Goal: Obtain resource: Download file/media

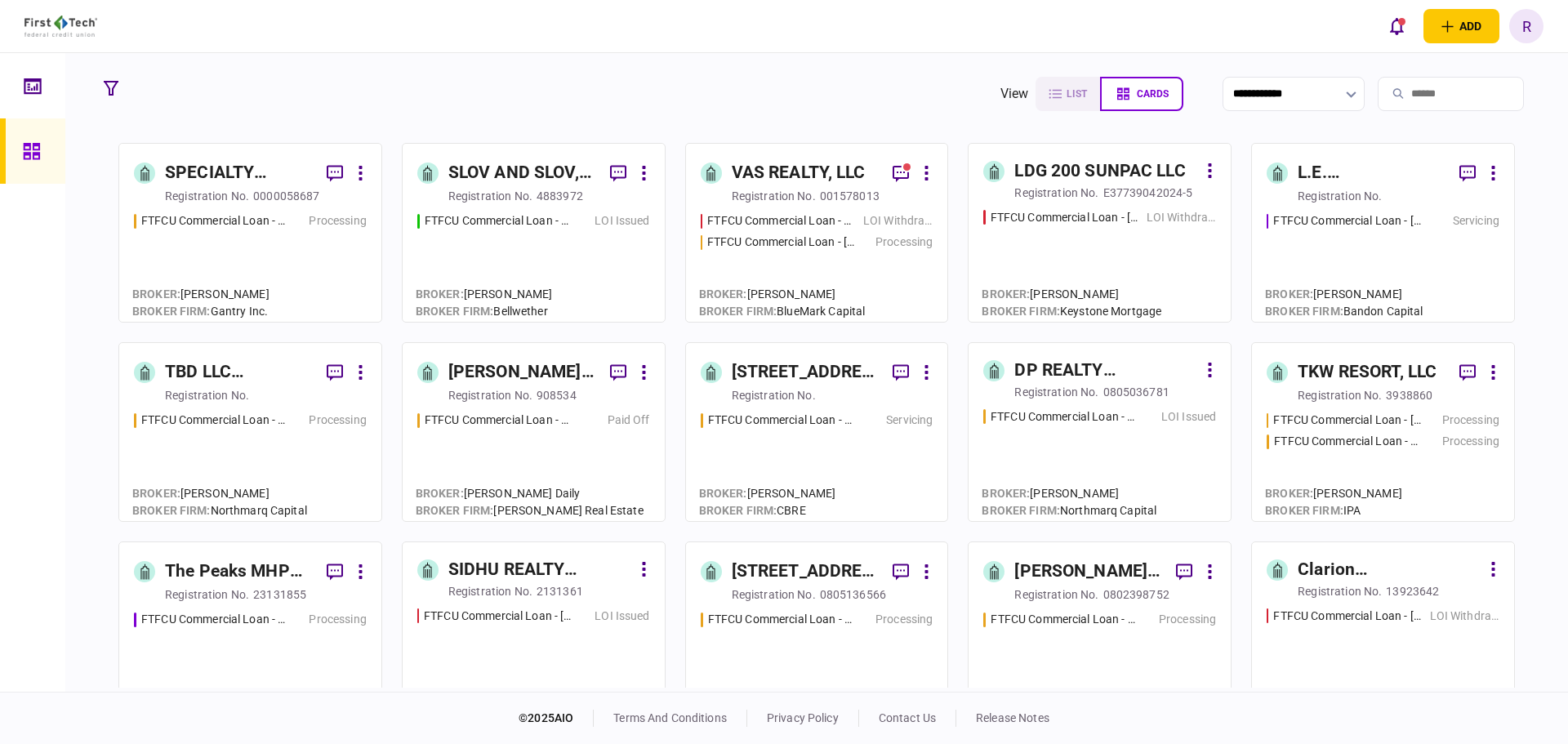
click at [822, 567] on div "[STREET_ADDRESS], LLC" at bounding box center [806, 572] width 149 height 26
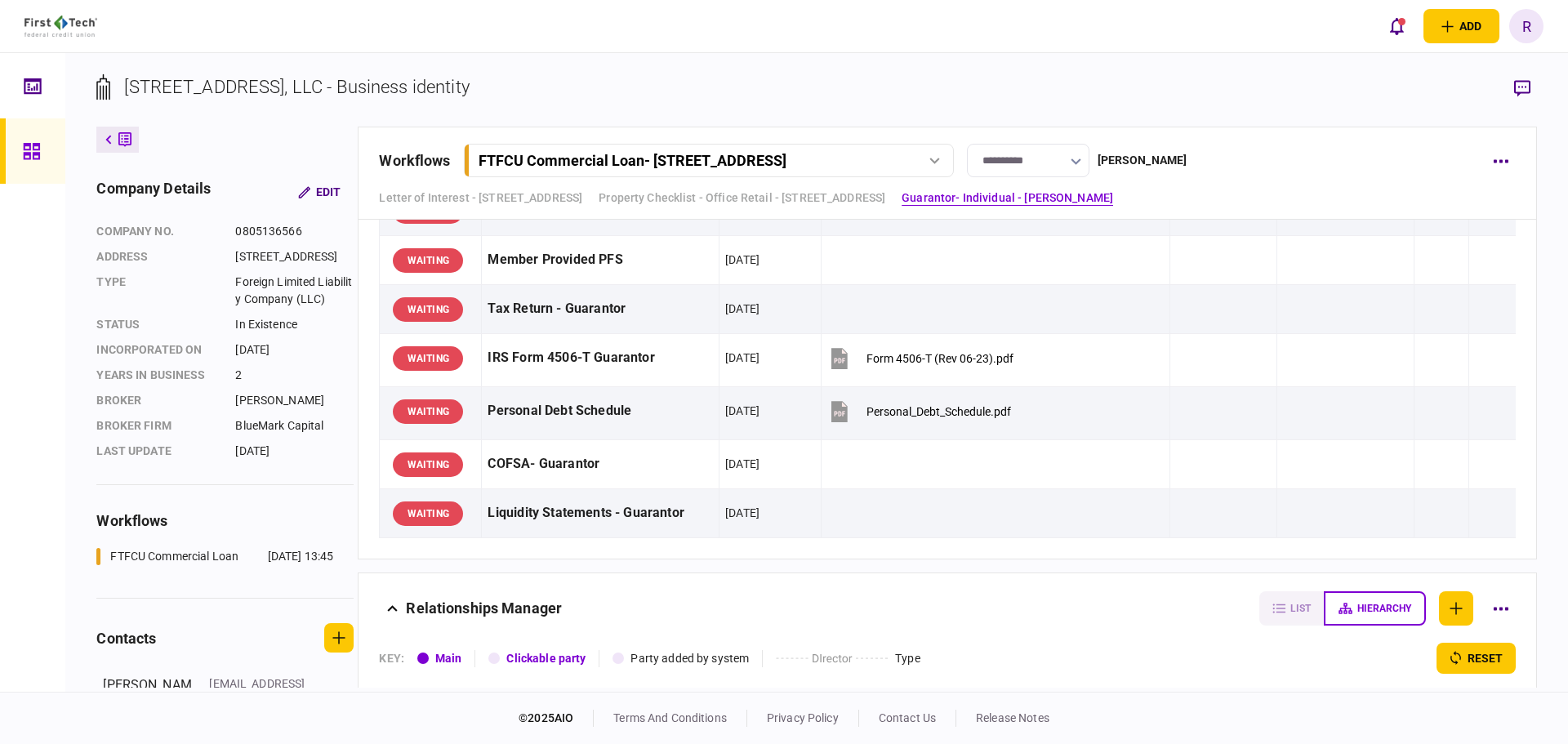
scroll to position [1634, 0]
click at [1524, 84] on icon "button" at bounding box center [1522, 89] width 16 height 17
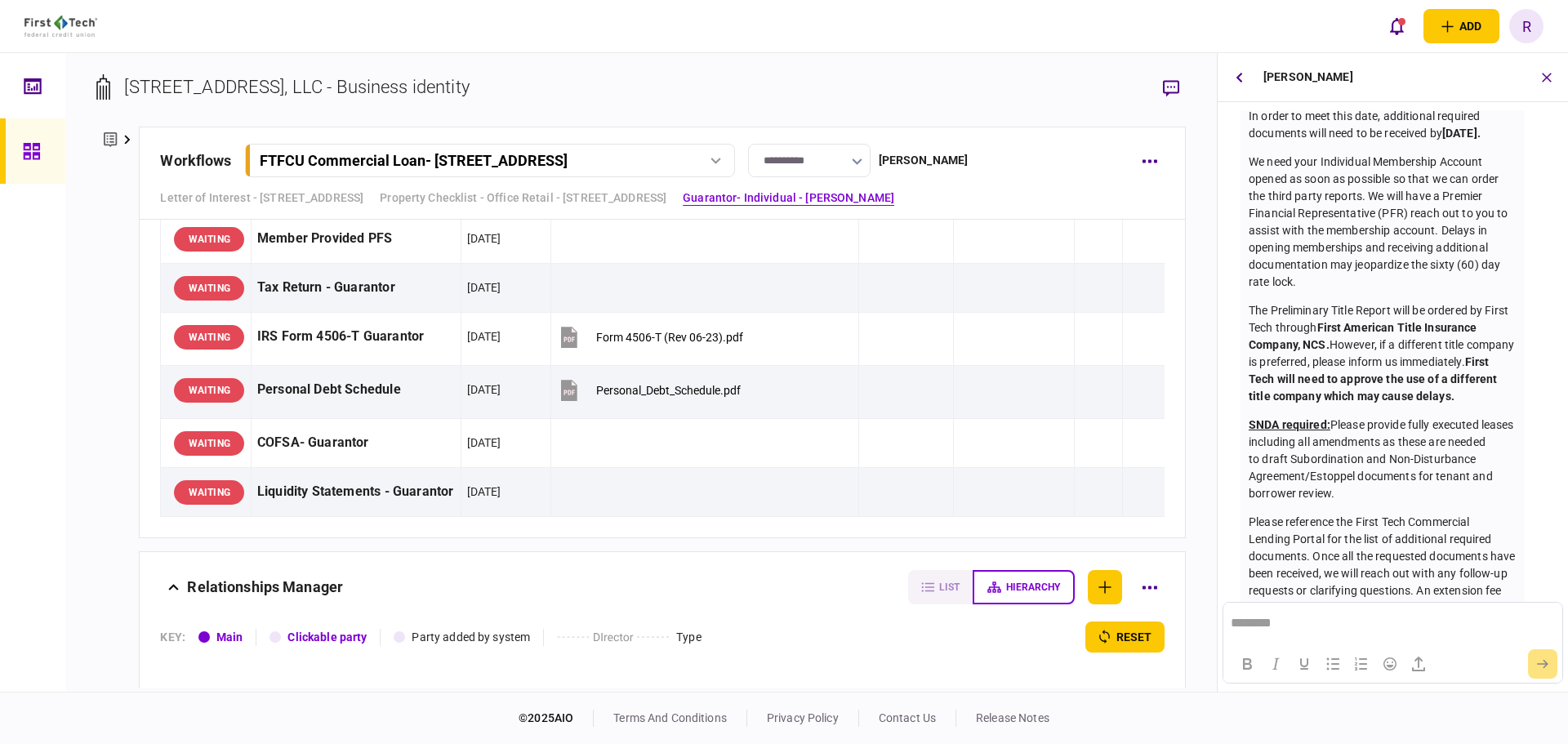
scroll to position [0, 0]
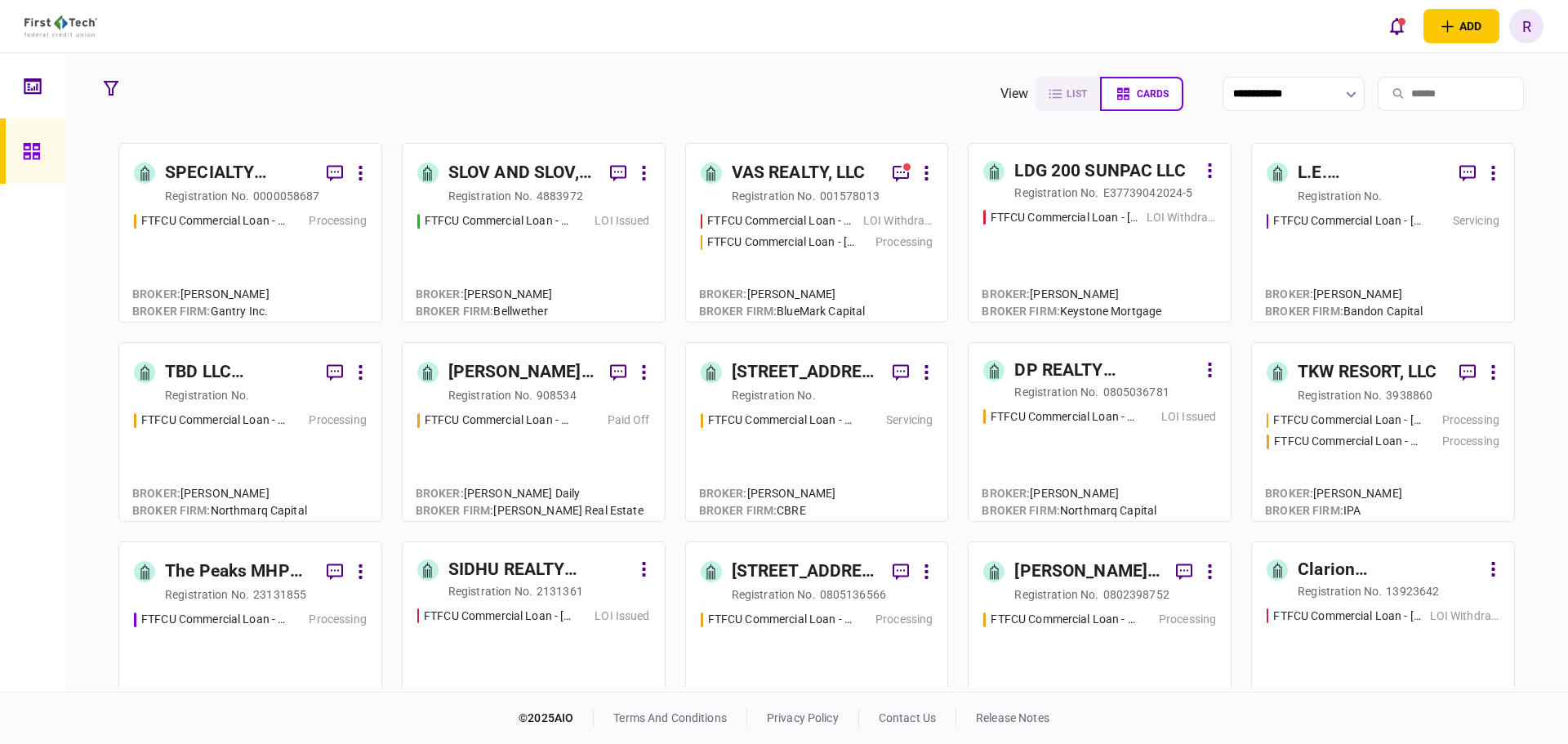
click at [835, 169] on div "VAS REALTY, LLC" at bounding box center [799, 173] width 134 height 26
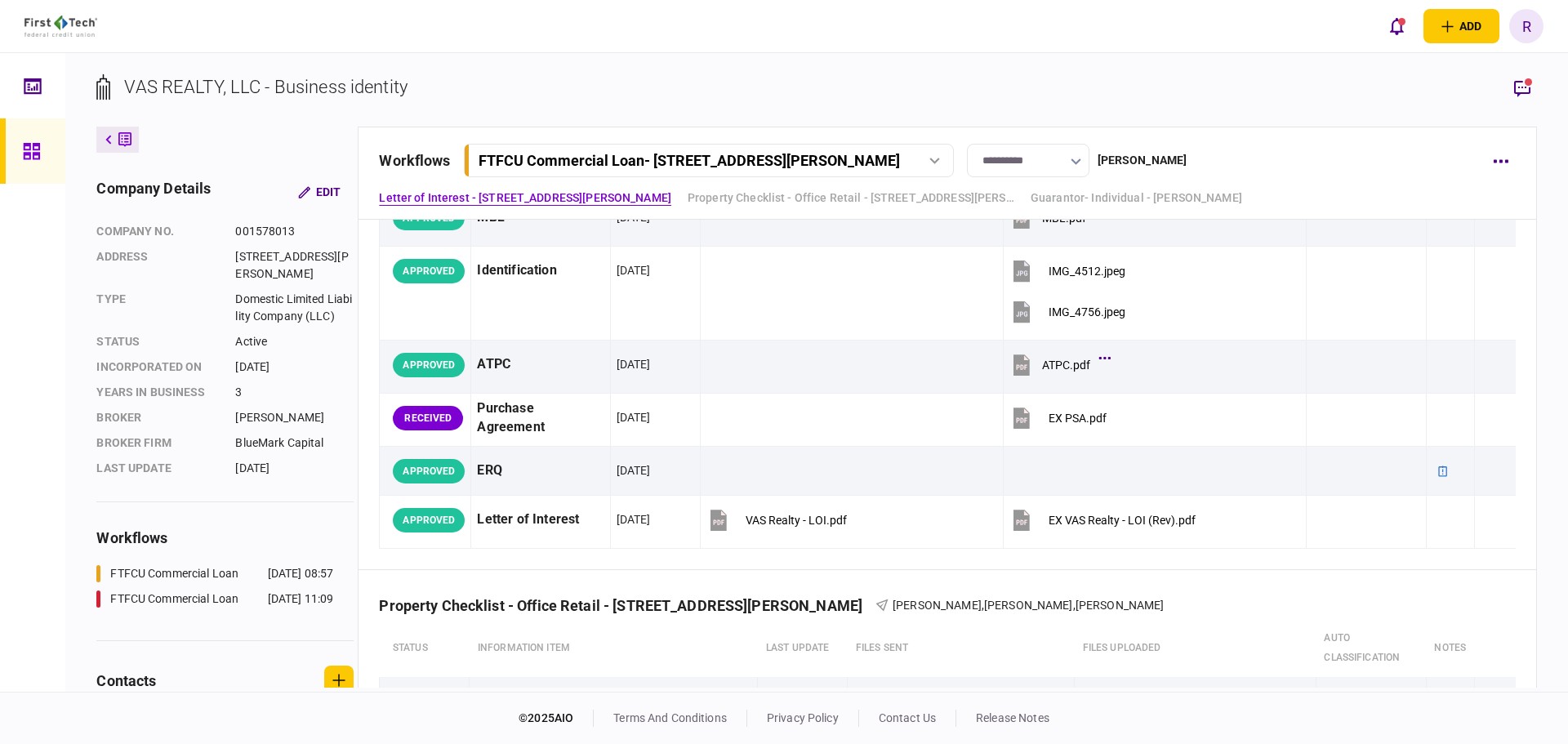
scroll to position [245, 0]
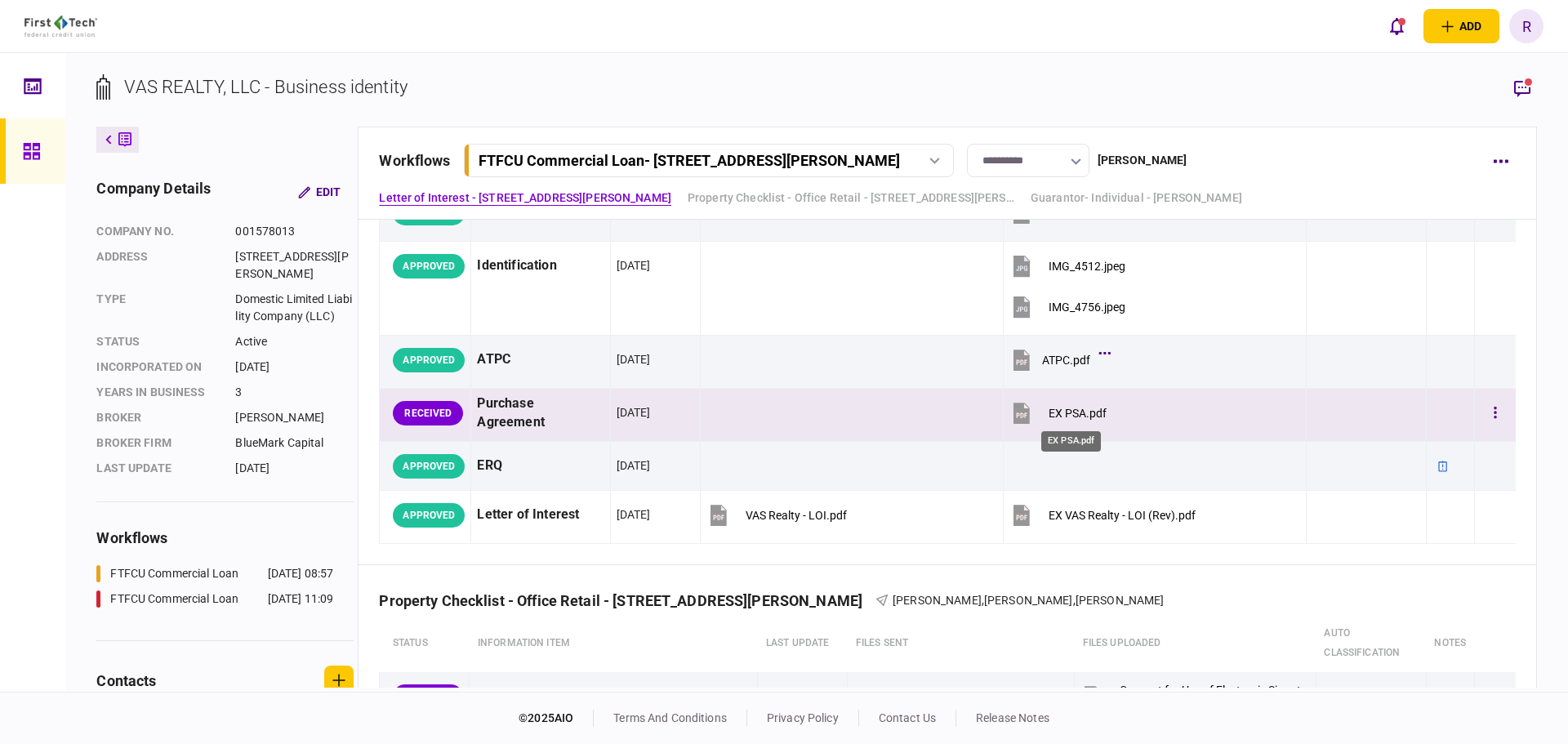
click at [1075, 410] on div "EX PSA.pdf" at bounding box center [1077, 412] width 58 height 13
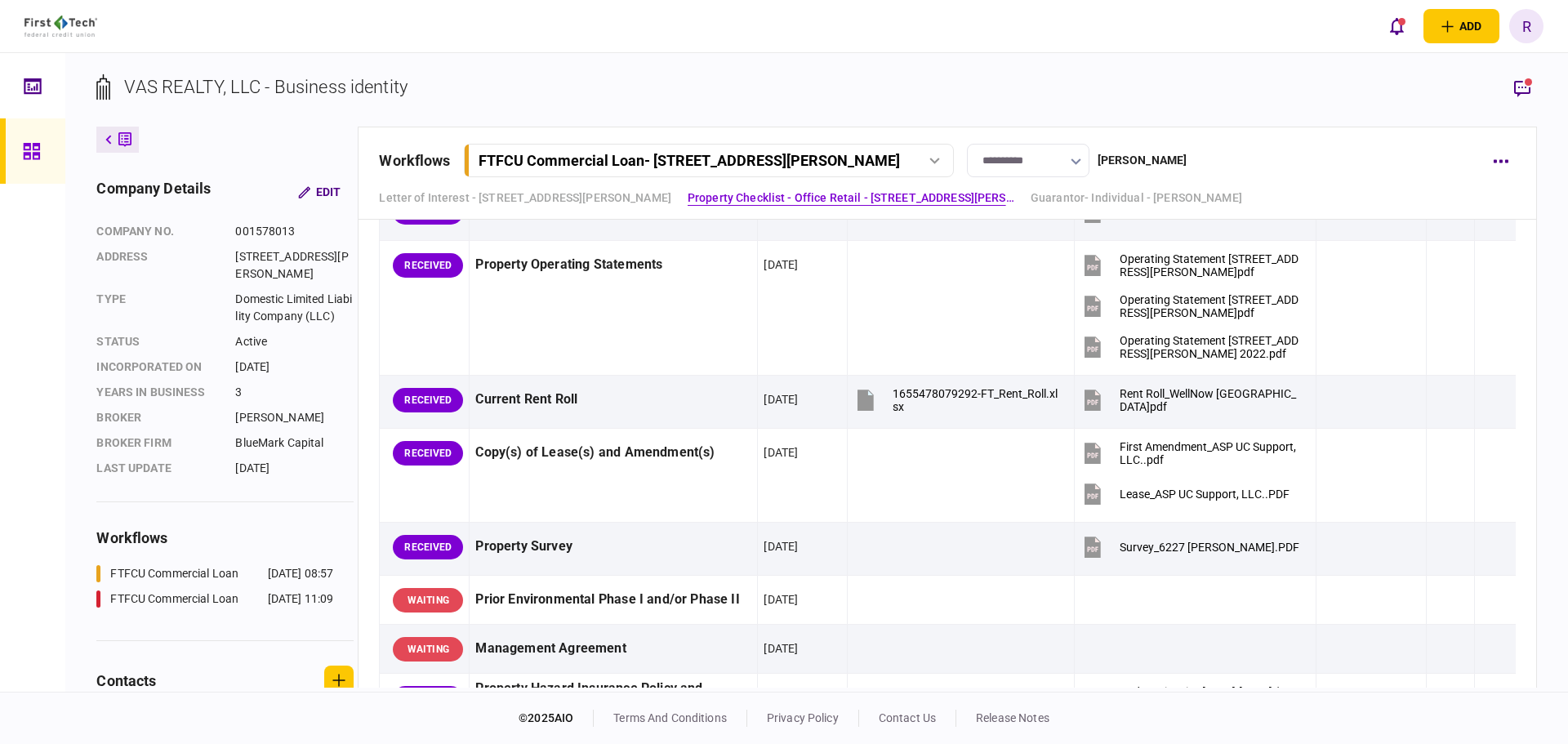
scroll to position [1225, 0]
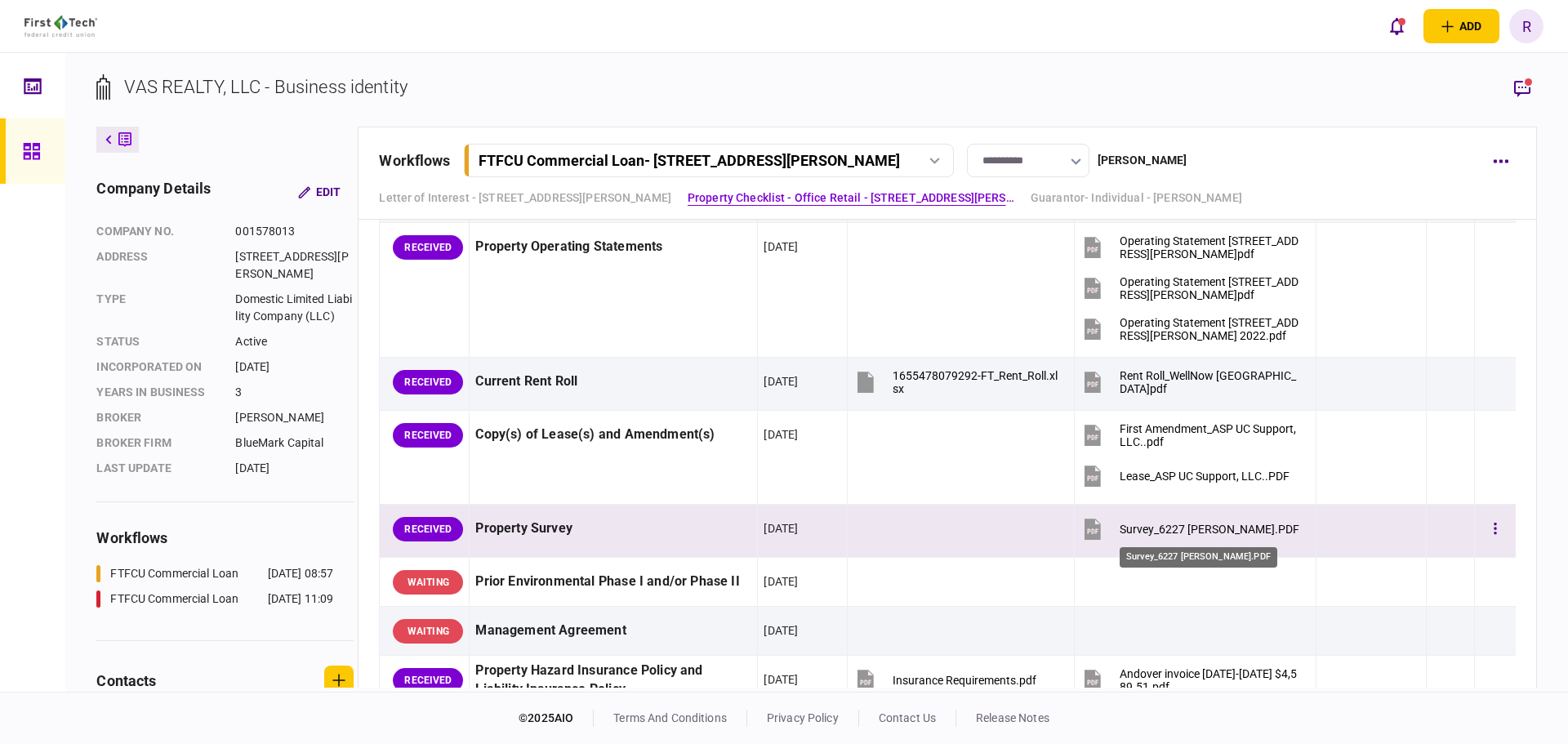
click at [1212, 526] on div "Survey_6227 Thompson.PDF" at bounding box center [1209, 529] width 180 height 13
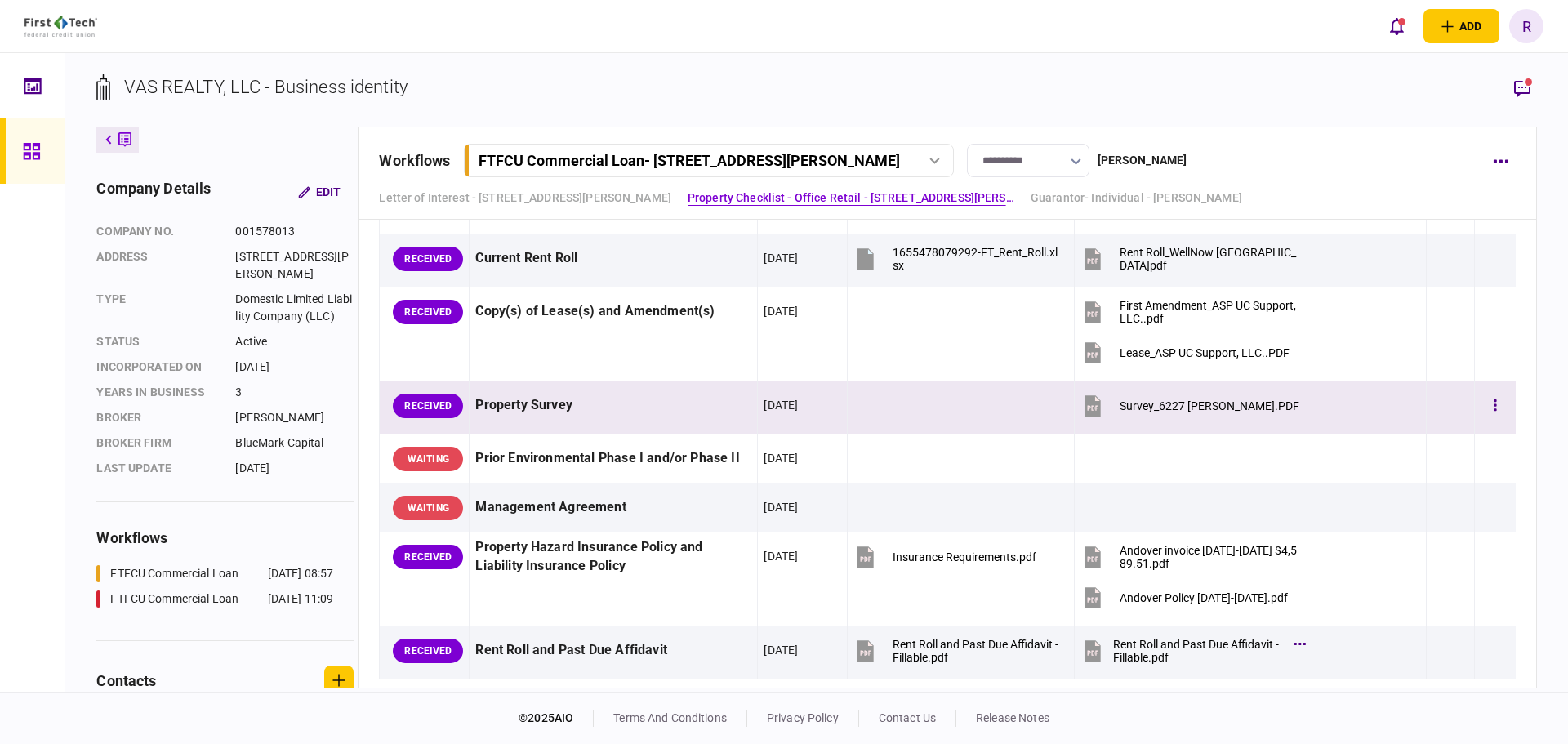
scroll to position [1388, 0]
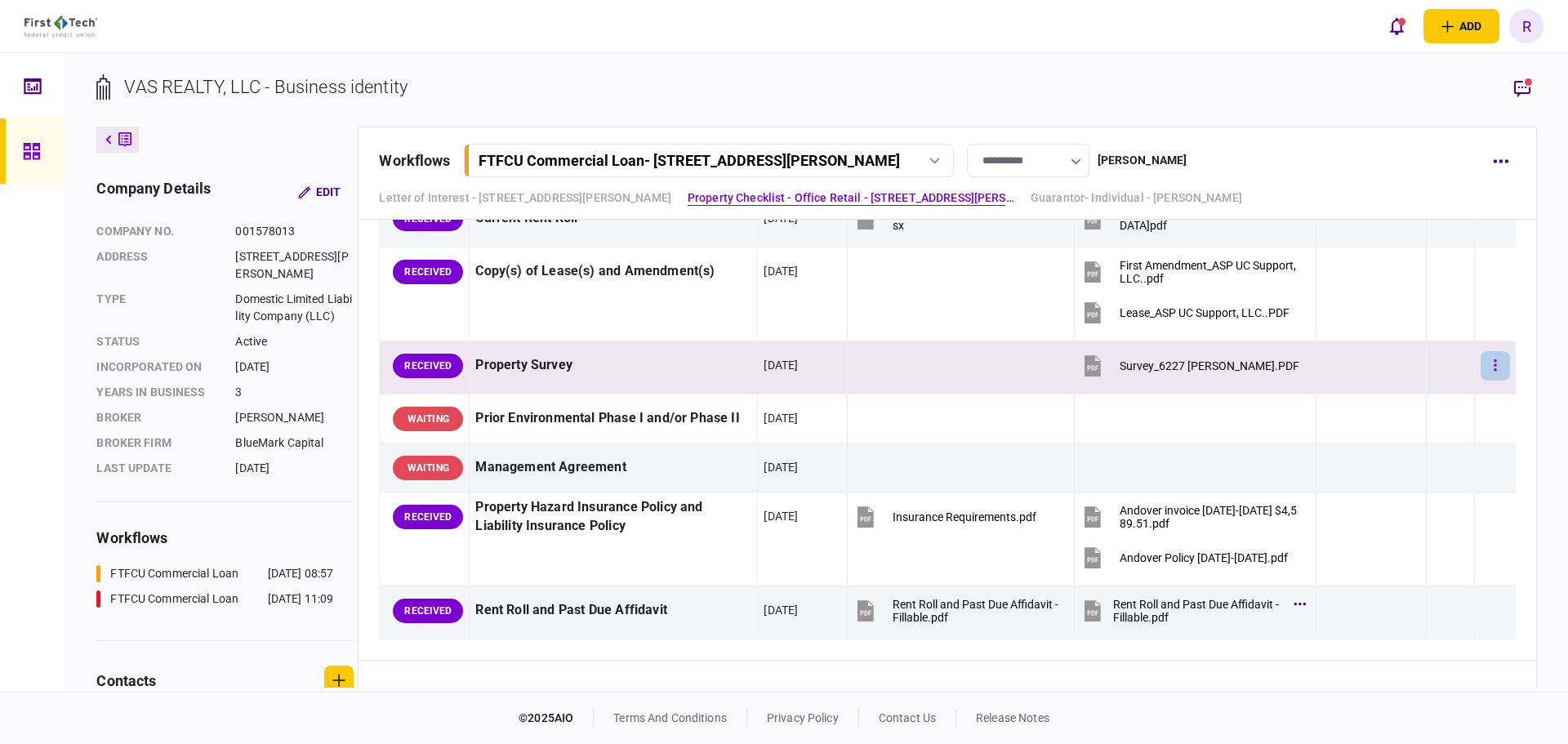
click at [1494, 366] on icon "button" at bounding box center [1495, 364] width 3 height 11
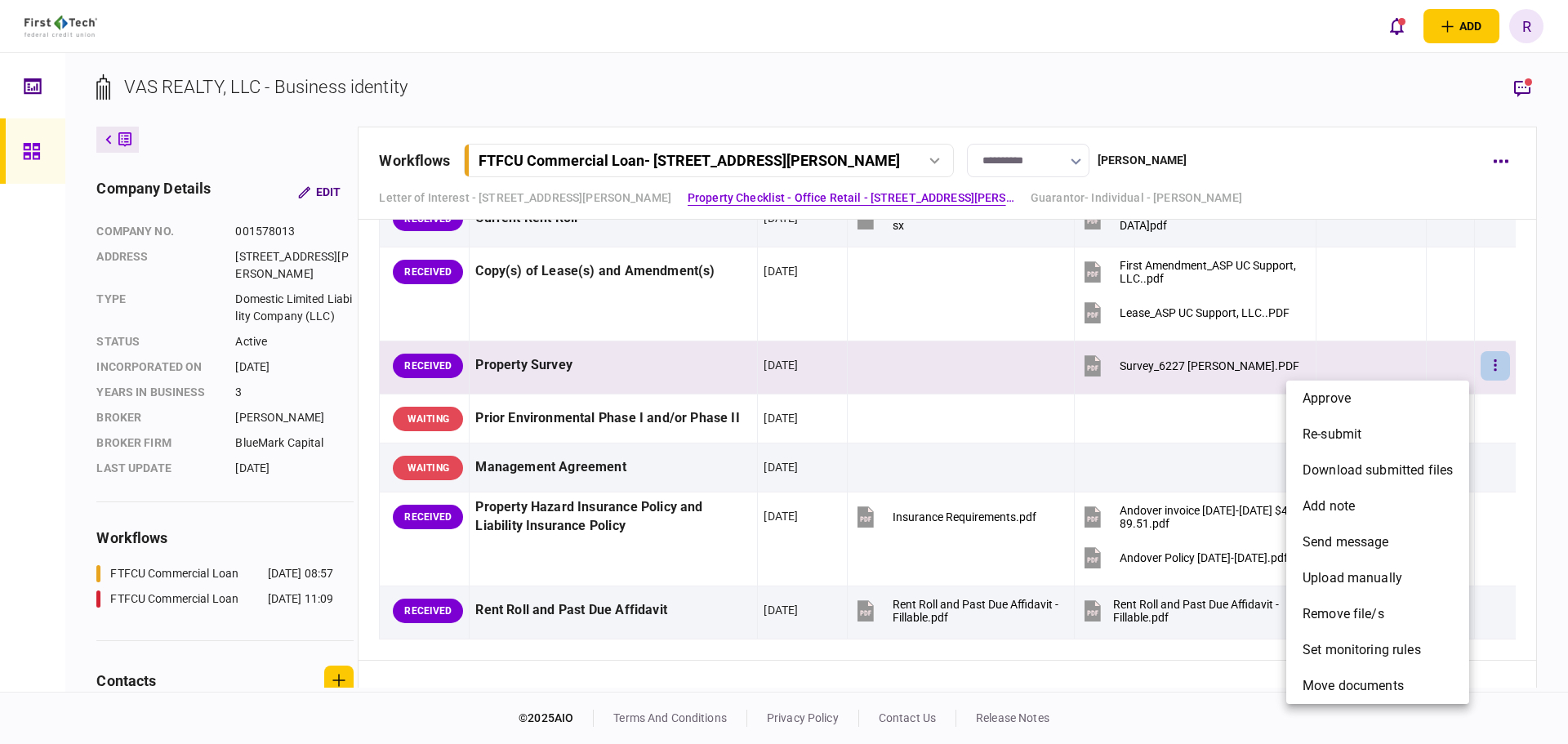
click at [1539, 376] on div at bounding box center [784, 372] width 1568 height 744
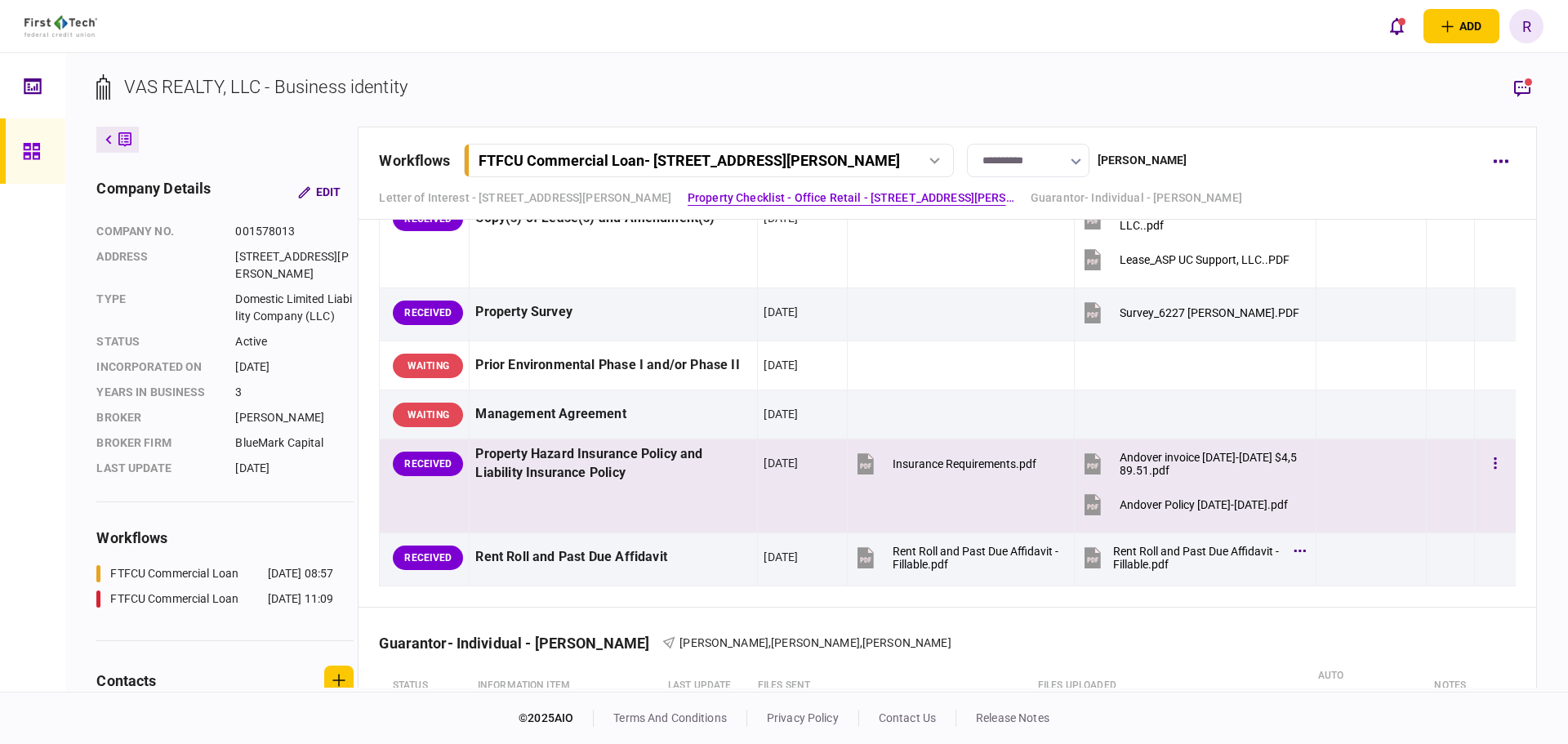
scroll to position [1470, 0]
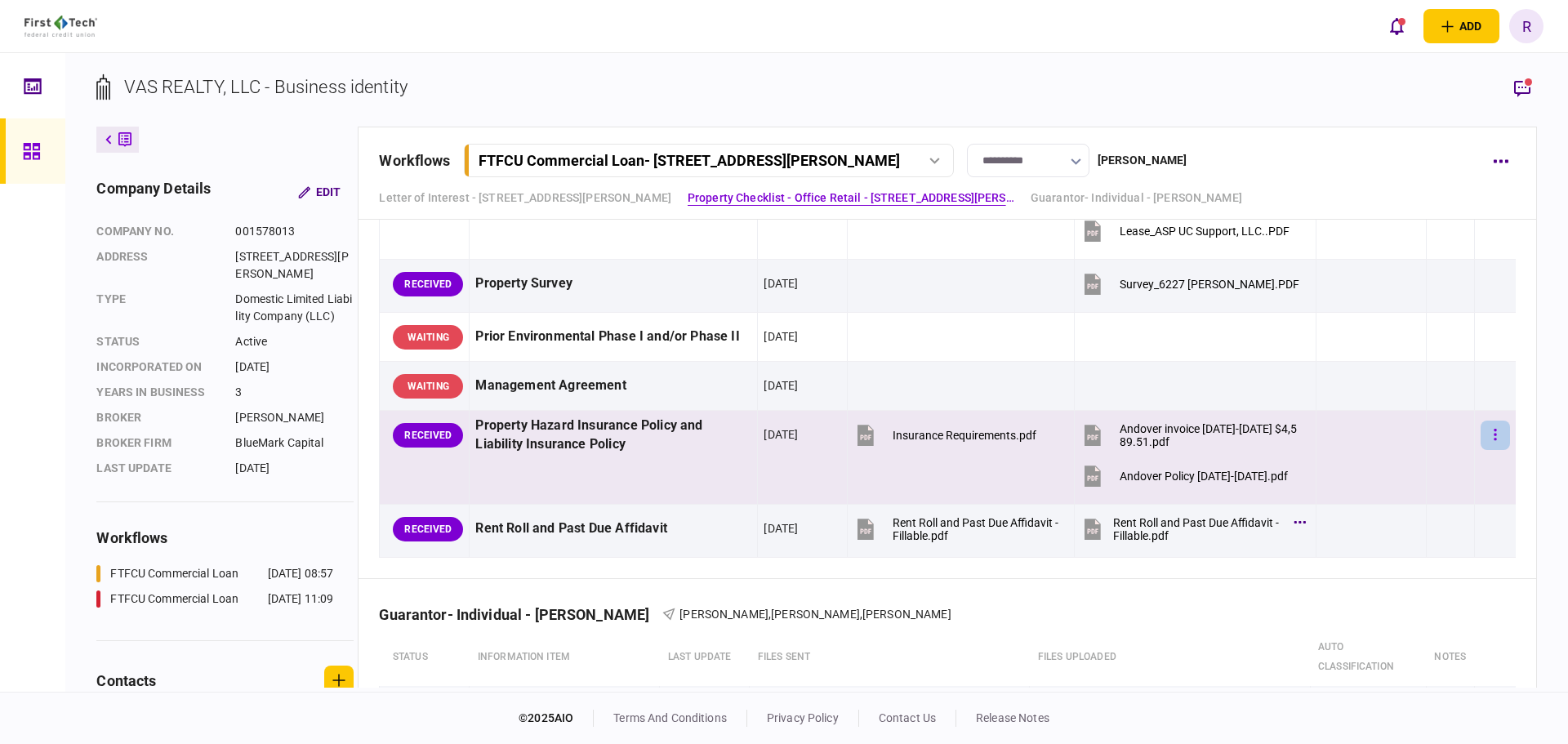
click at [1494, 433] on icon "button" at bounding box center [1496, 435] width 3 height 16
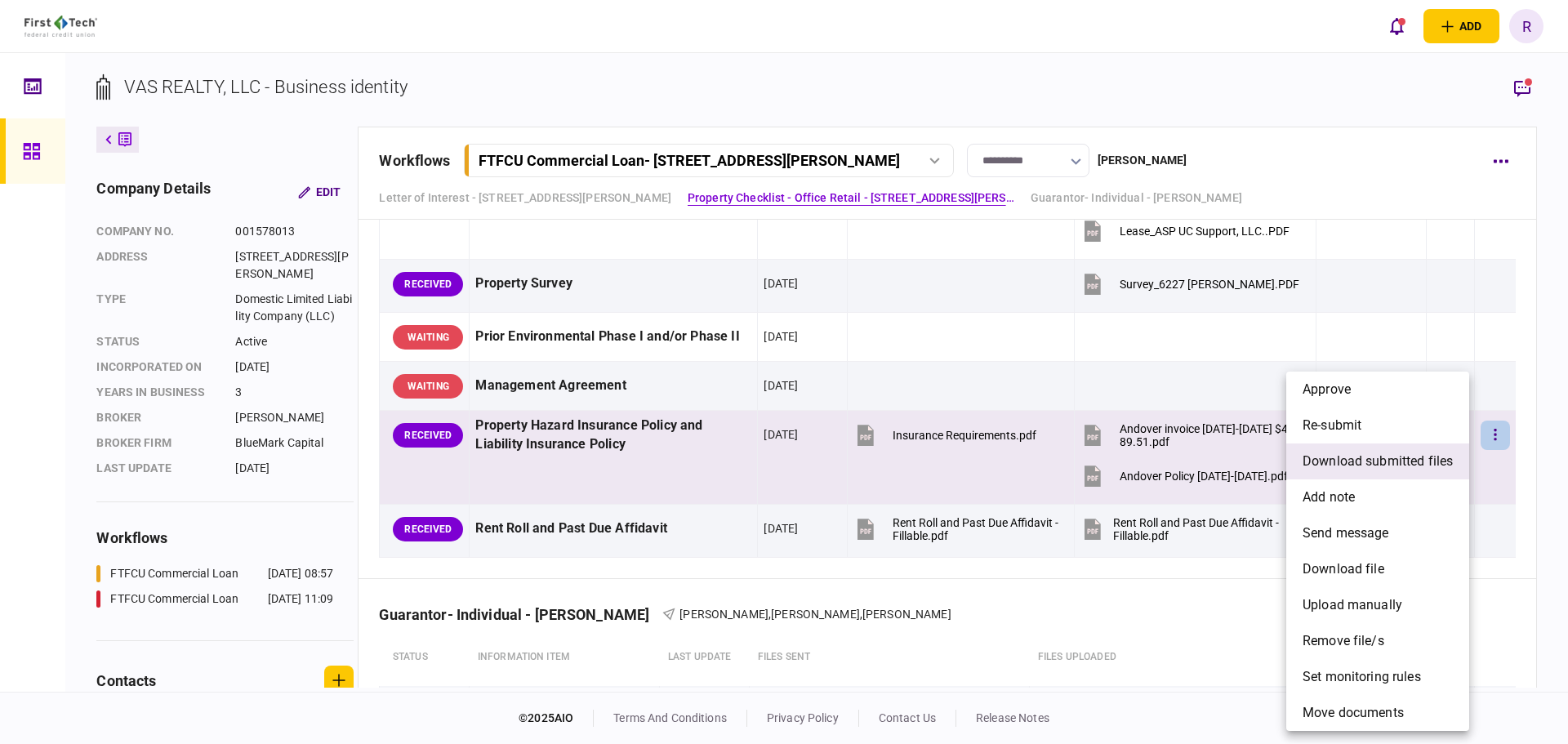
click at [1380, 462] on span "download submitted files" at bounding box center [1378, 461] width 151 height 20
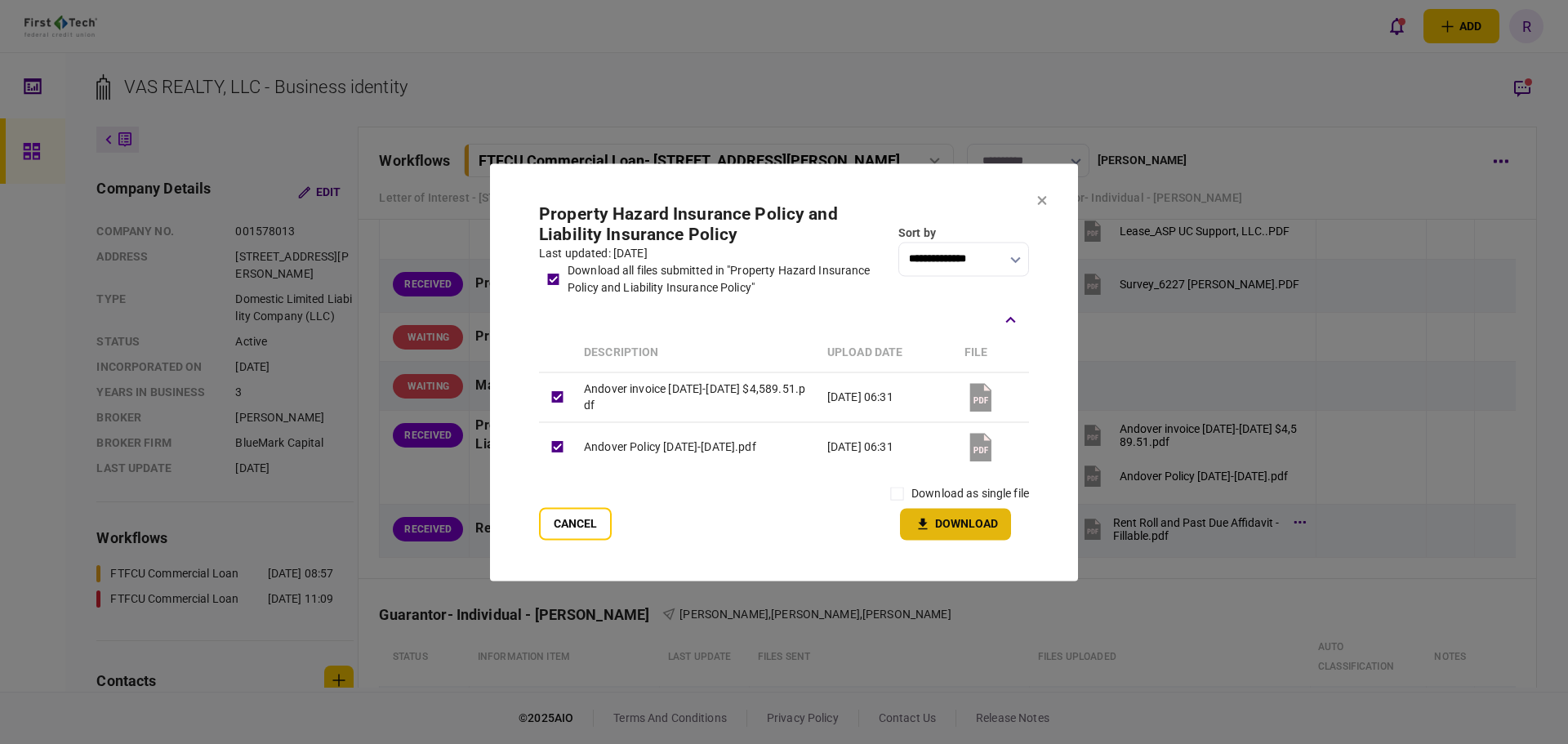
click at [978, 530] on button "Download" at bounding box center [955, 524] width 111 height 32
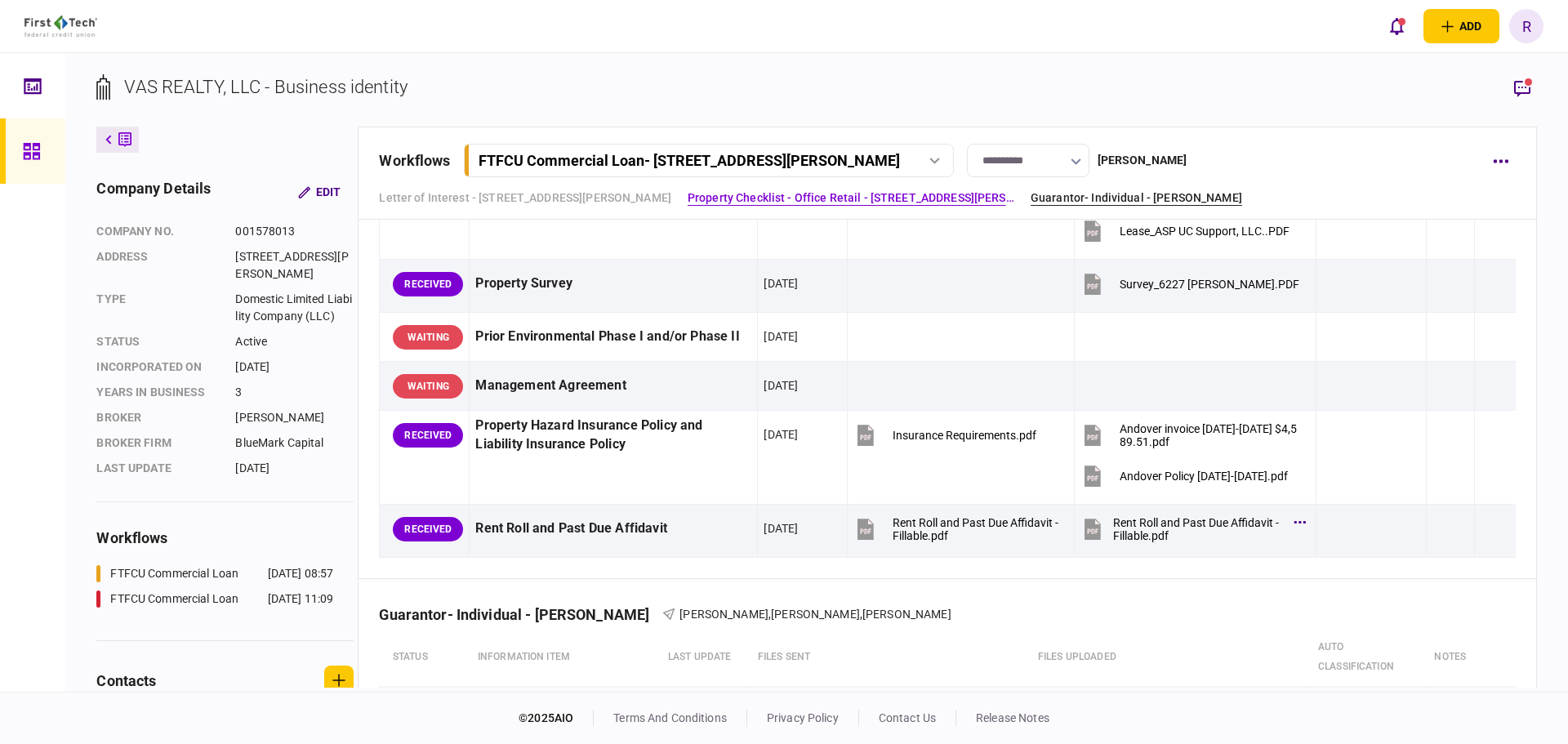
click at [1038, 202] on link "Guarantor- Individual - Vardhaman Bawari" at bounding box center [1137, 198] width 212 height 17
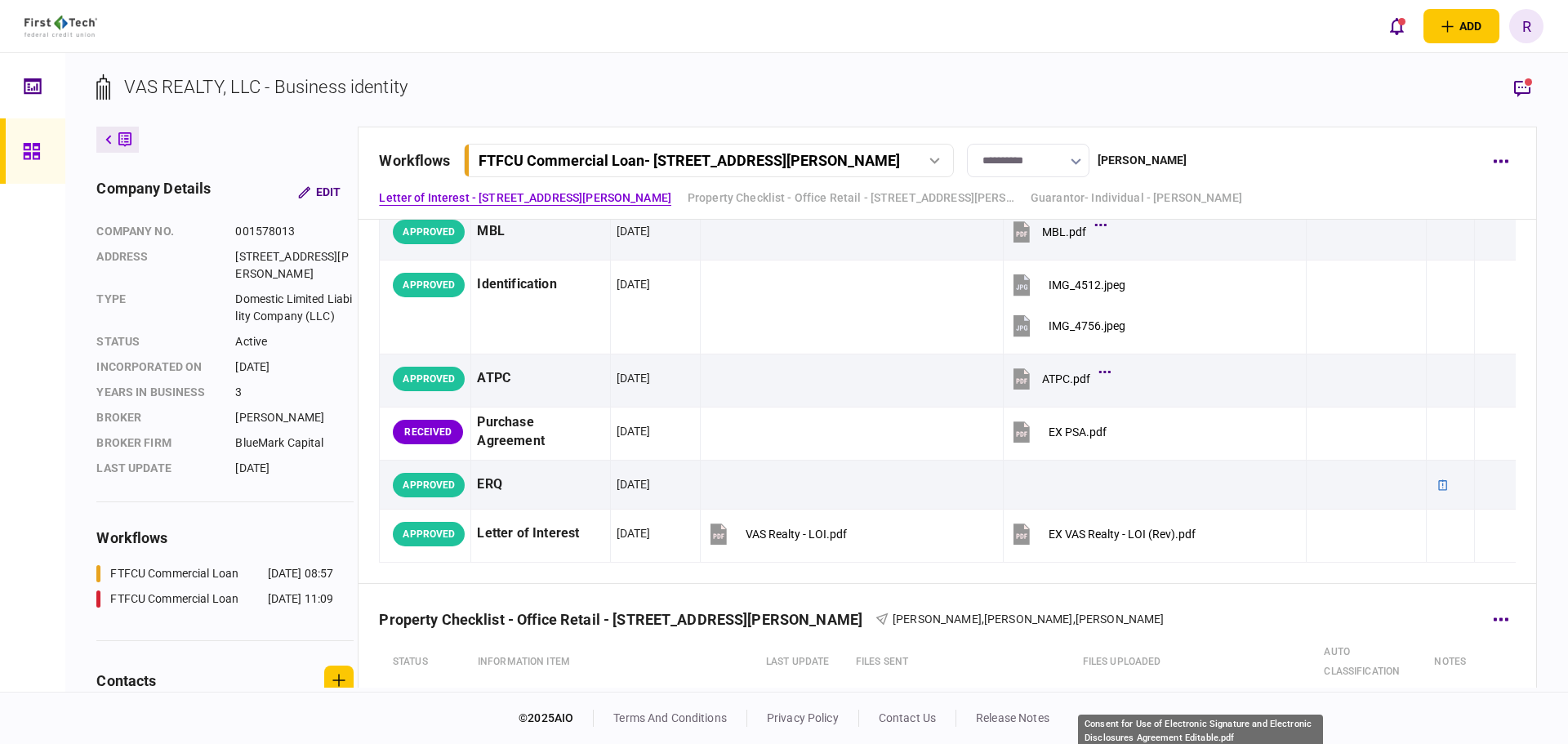
scroll to position [245, 0]
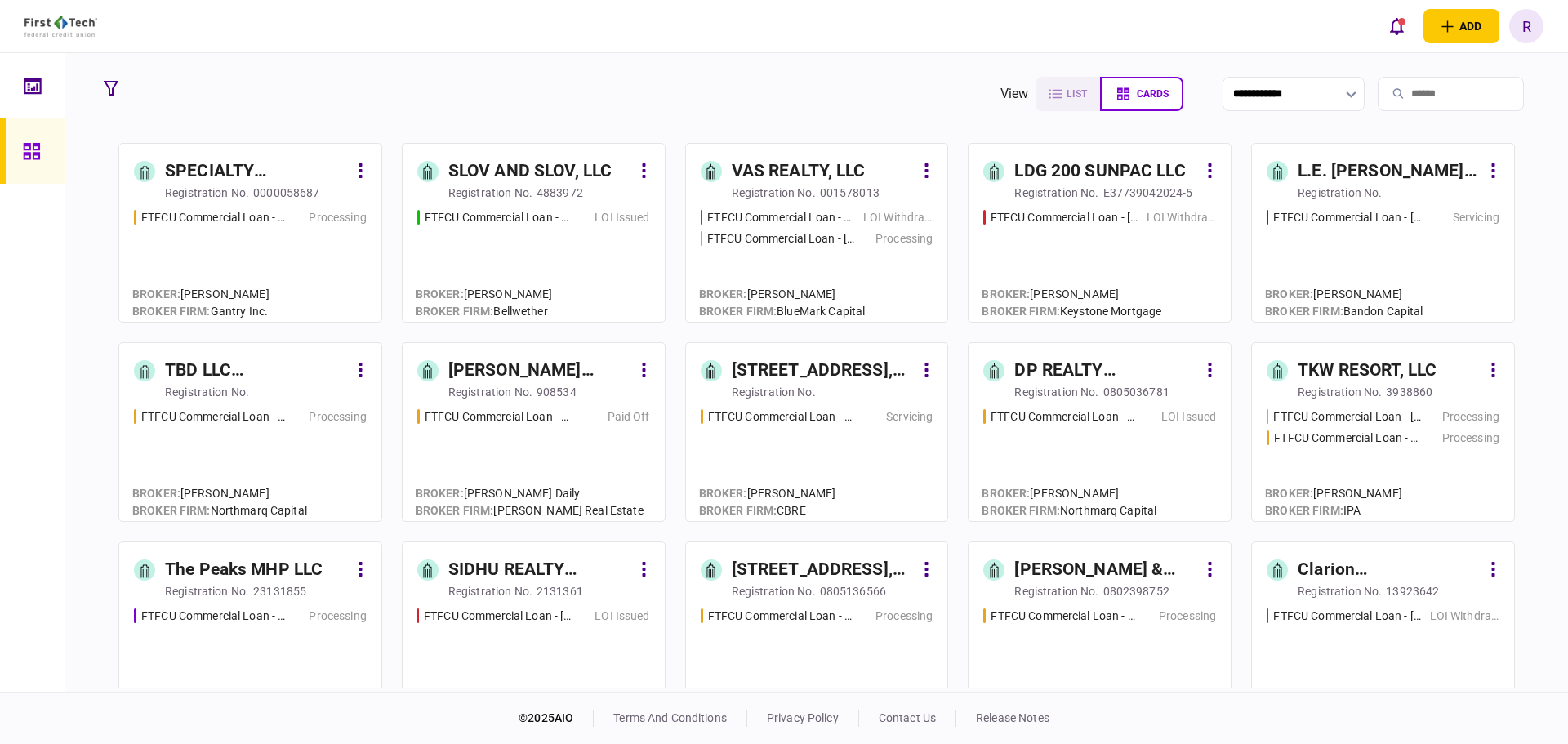
click at [805, 561] on div "[STREET_ADDRESS], LLC" at bounding box center [823, 570] width 183 height 26
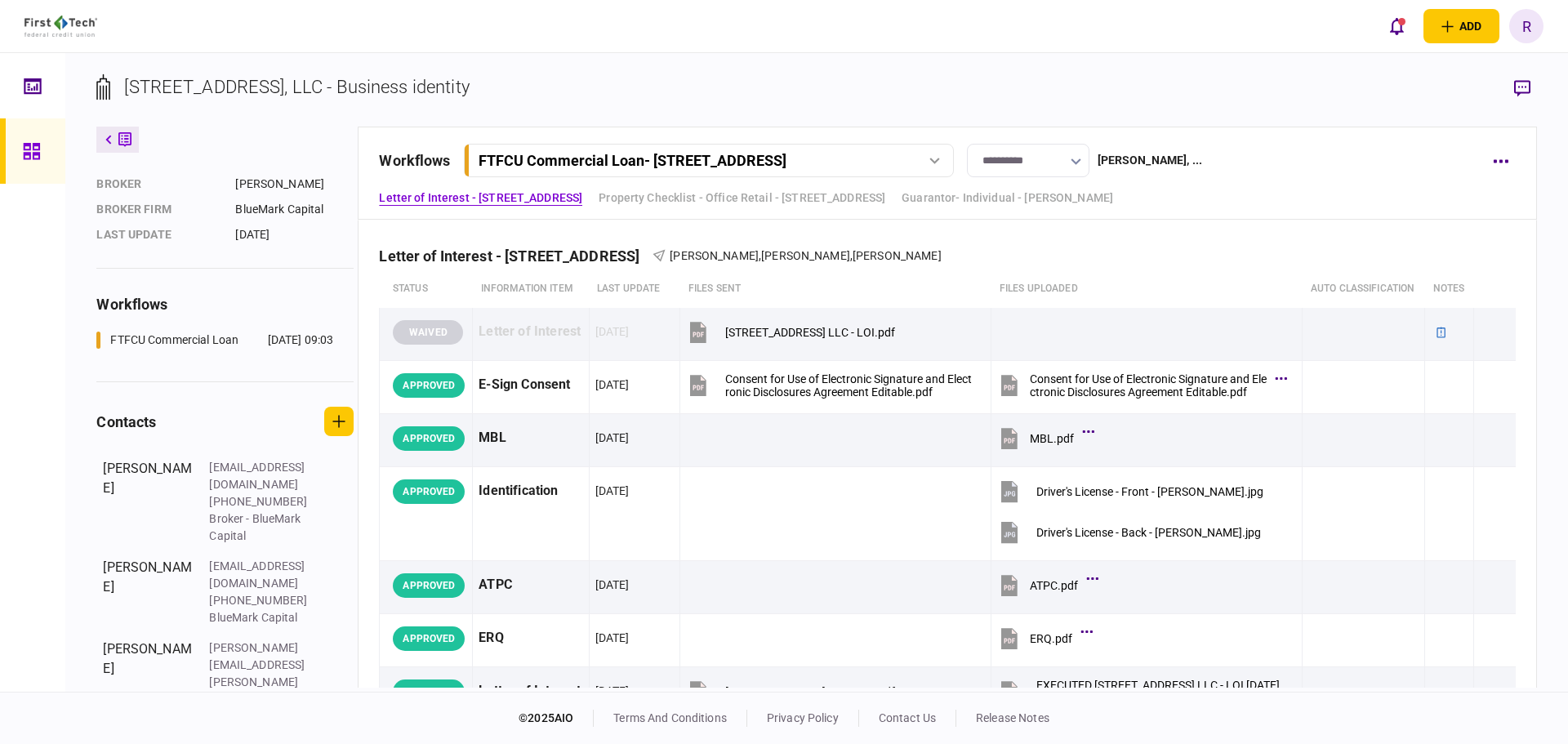
scroll to position [220, 0]
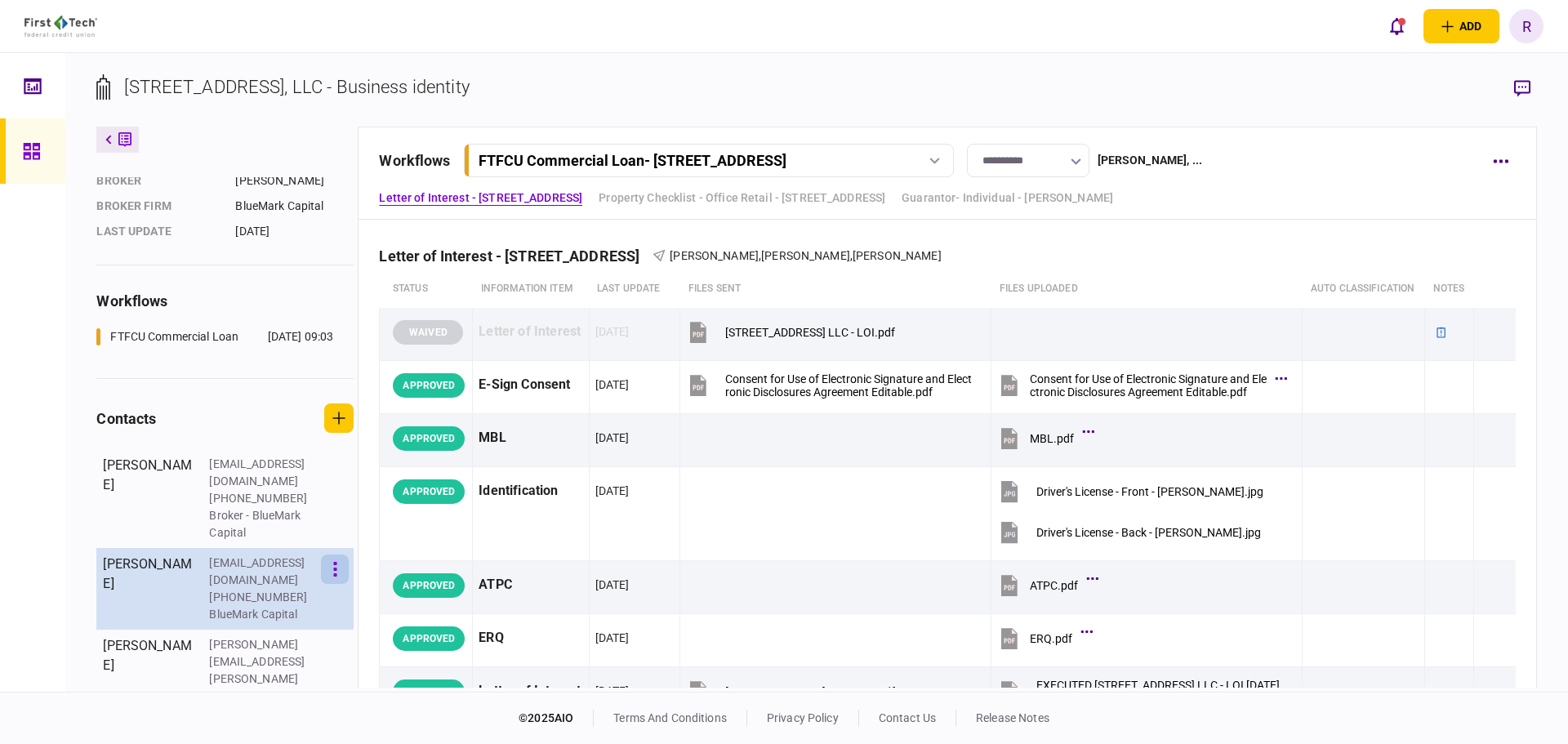
click at [336, 577] on icon "button" at bounding box center [335, 569] width 3 height 15
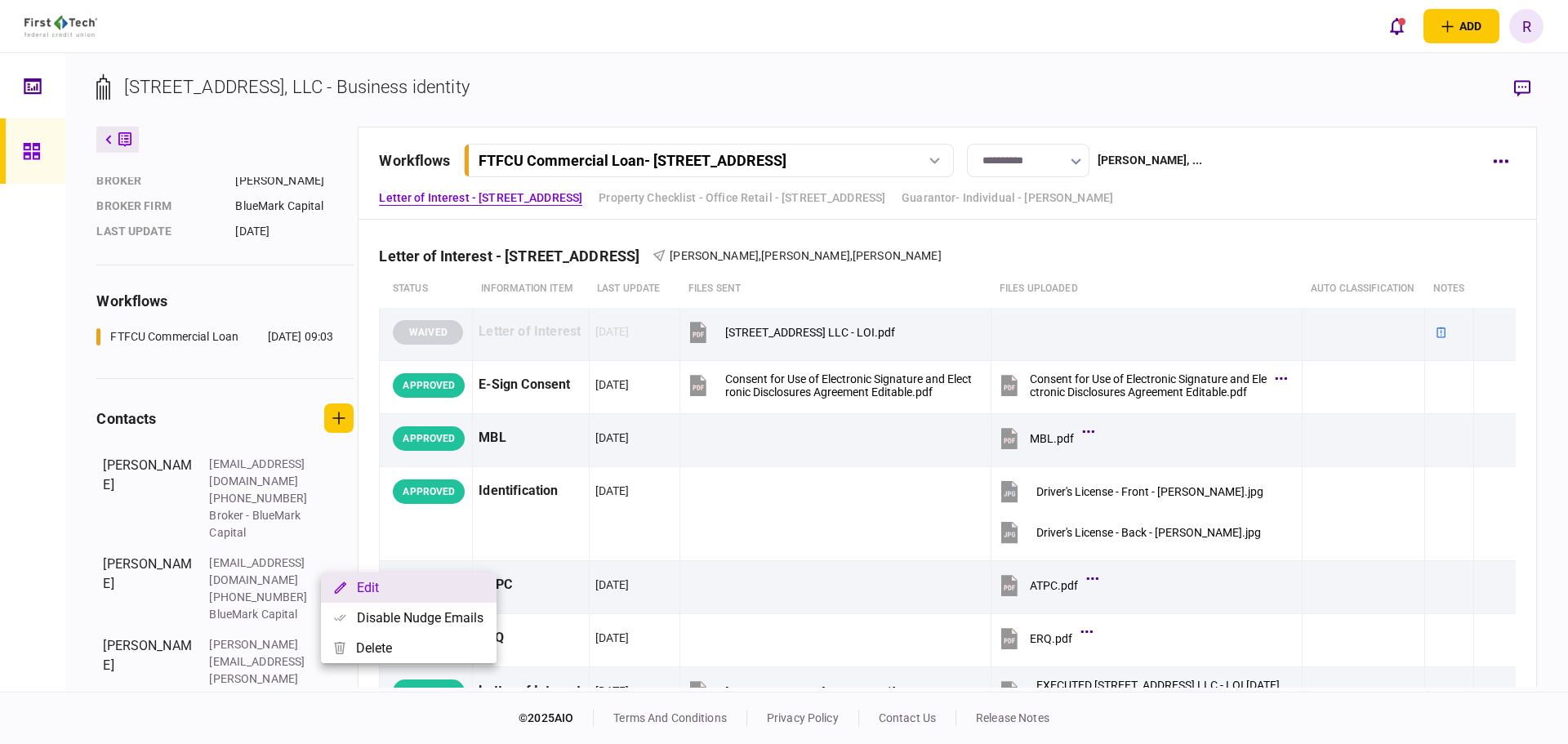
click at [403, 591] on button "Edit" at bounding box center [409, 587] width 176 height 30
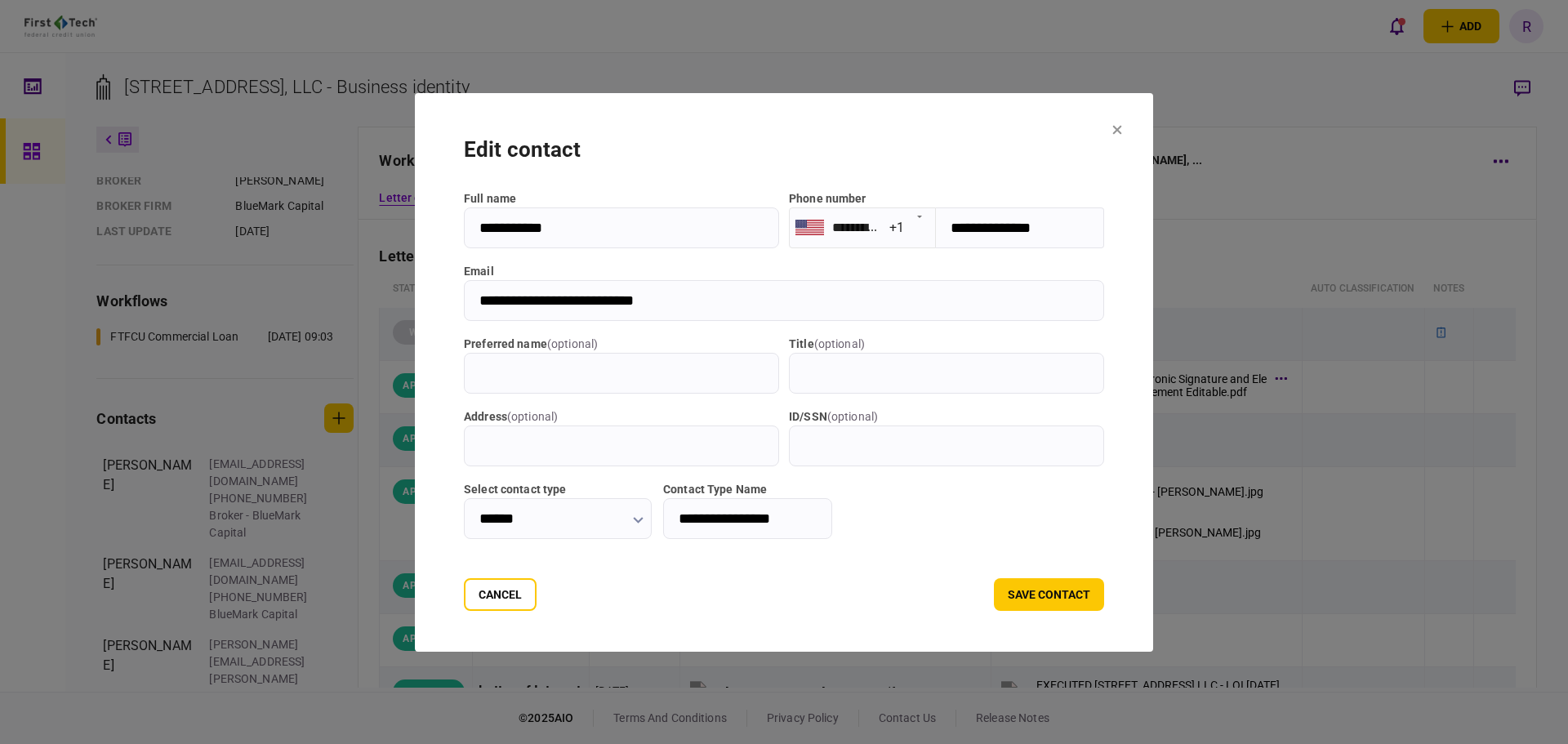
drag, startPoint x: 687, startPoint y: 301, endPoint x: 446, endPoint y: 300, distance: 241.0
click at [440, 301] on section "**********" at bounding box center [784, 372] width 738 height 559
drag, startPoint x: 1005, startPoint y: 230, endPoint x: 920, endPoint y: 235, distance: 85.1
click at [920, 235] on section "**********" at bounding box center [946, 227] width 315 height 40
click at [1122, 134] on button at bounding box center [1117, 130] width 9 height 13
